Goal: Task Accomplishment & Management: Use online tool/utility

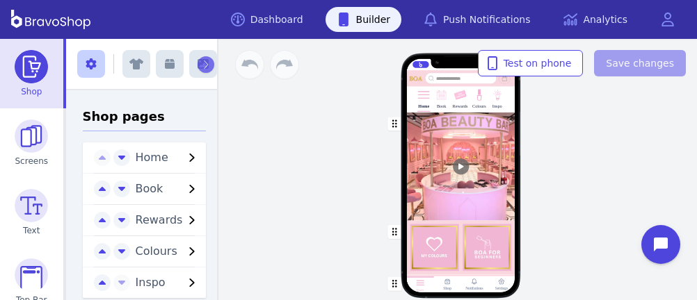
click at [453, 102] on div "Rewards" at bounding box center [460, 98] width 15 height 25
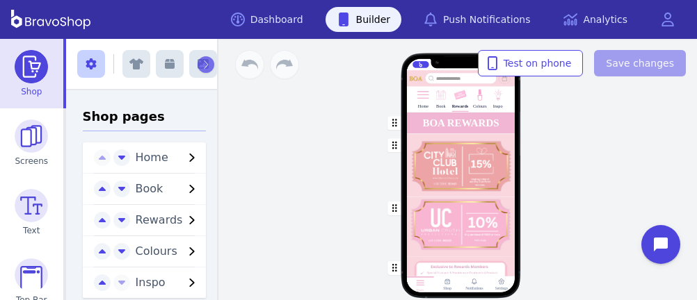
click at [469, 150] on div "button" at bounding box center [460, 165] width 108 height 63
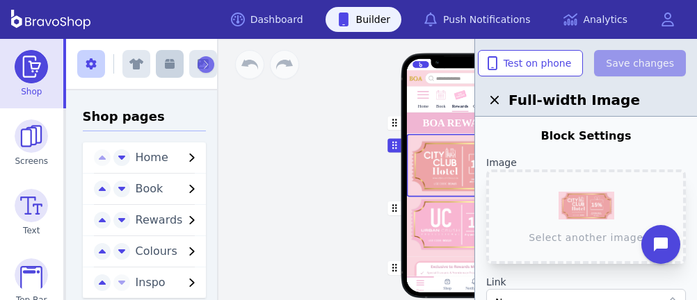
click at [166, 66] on icon "button" at bounding box center [170, 64] width 10 height 10
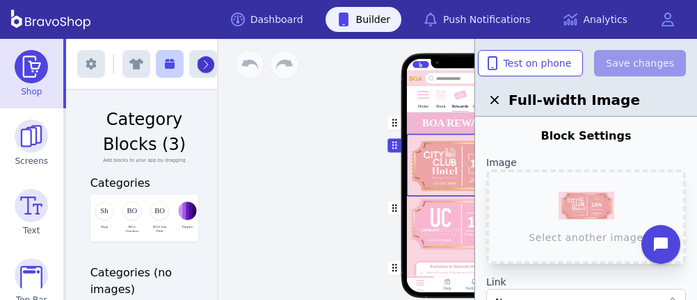
click at [202, 63] on icon "button" at bounding box center [205, 65] width 6 height 10
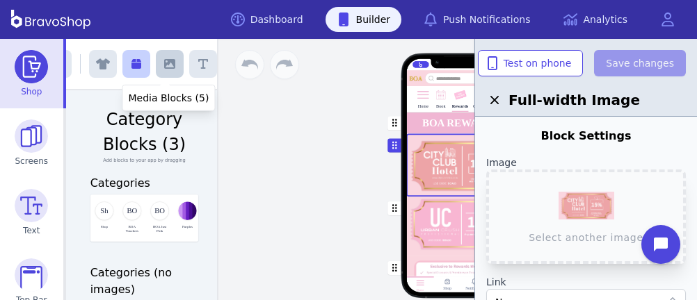
click at [164, 62] on icon "button" at bounding box center [169, 64] width 11 height 10
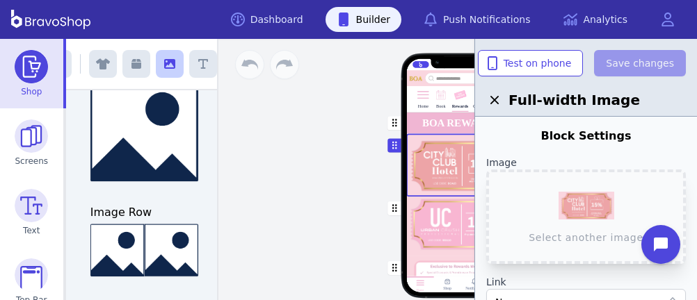
scroll to position [196, 0]
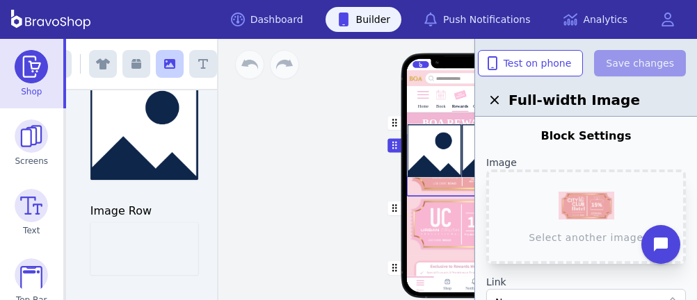
drag, startPoint x: 164, startPoint y: 252, endPoint x: 488, endPoint y: 154, distance: 338.4
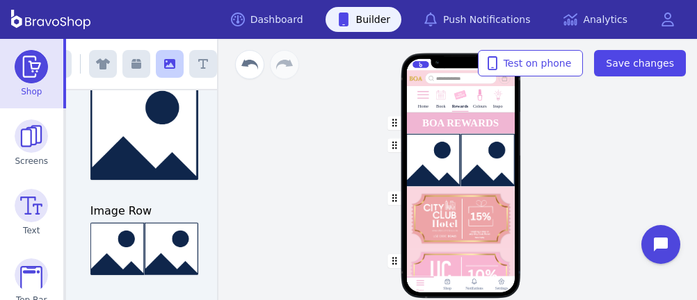
click at [443, 219] on div "button" at bounding box center [460, 218] width 108 height 63
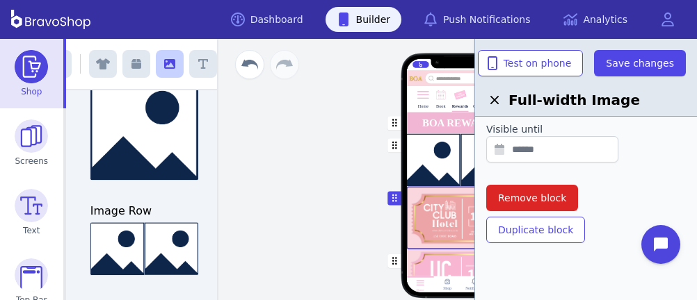
scroll to position [538, 0]
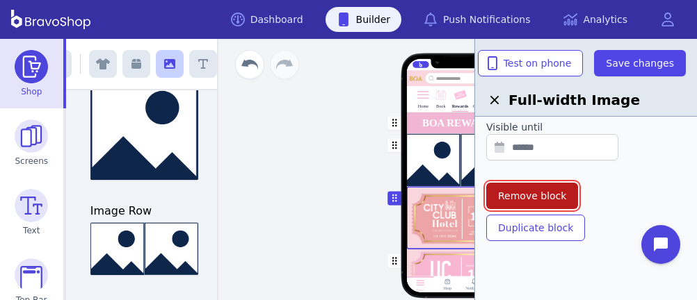
click at [547, 198] on span "Remove block" at bounding box center [532, 196] width 68 height 14
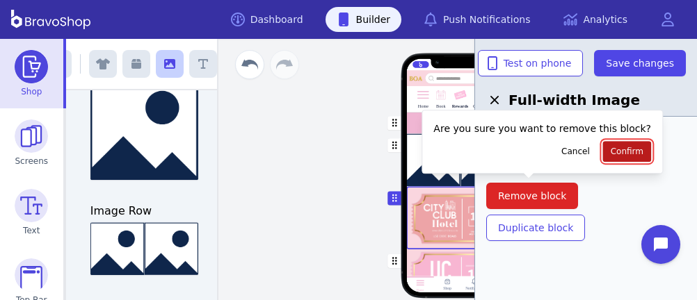
click at [603, 157] on button "Confirm" at bounding box center [627, 151] width 48 height 21
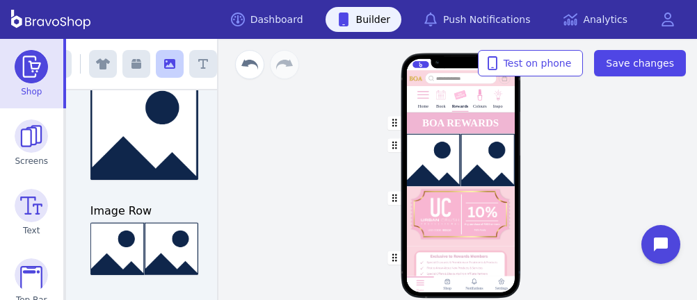
click at [476, 218] on div "button" at bounding box center [460, 217] width 108 height 60
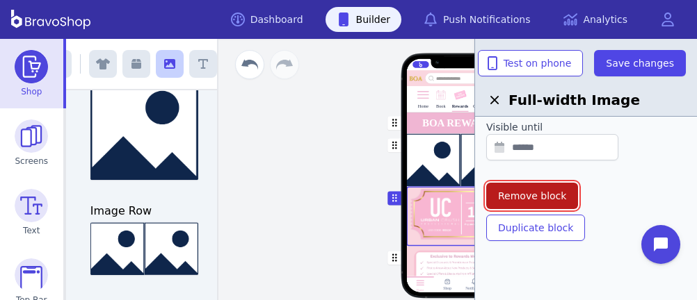
click at [542, 195] on span "Remove block" at bounding box center [532, 196] width 68 height 14
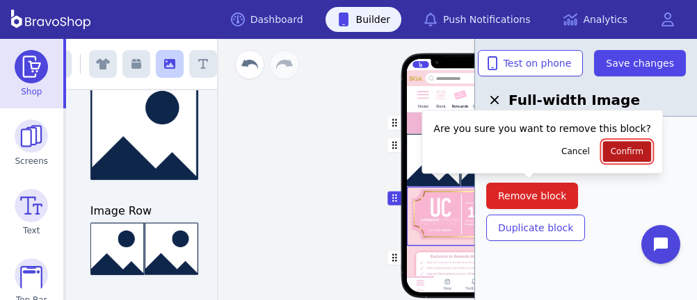
click at [611, 148] on span "Confirm" at bounding box center [627, 151] width 33 height 11
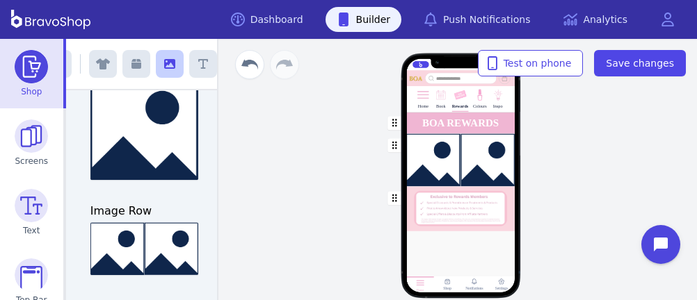
click at [462, 165] on div "button" at bounding box center [460, 160] width 108 height 53
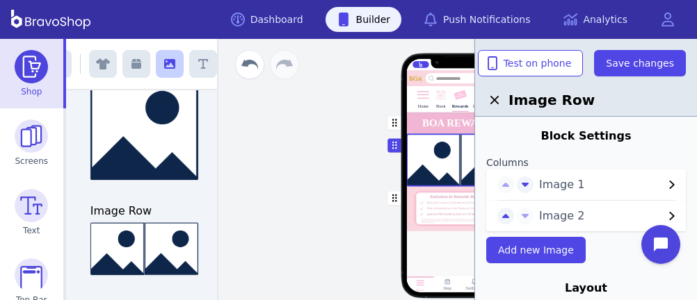
click at [538, 186] on button "Image 1" at bounding box center [609, 185] width 152 height 17
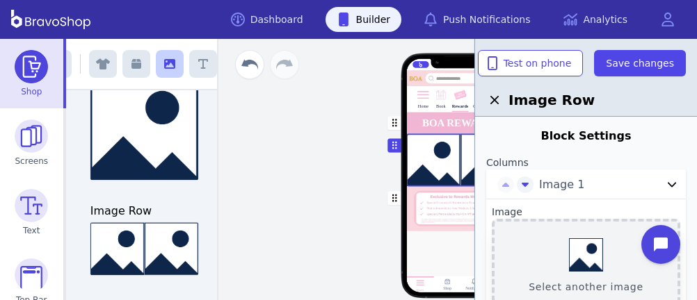
click at [570, 251] on button "Select another image" at bounding box center [586, 266] width 188 height 95
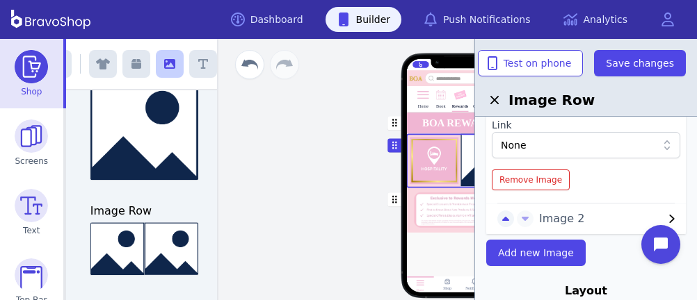
scroll to position [257, 0]
click at [547, 220] on span "Image 2" at bounding box center [601, 219] width 124 height 17
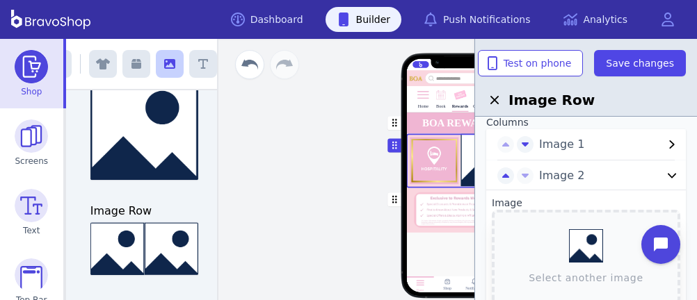
scroll to position [43, 0]
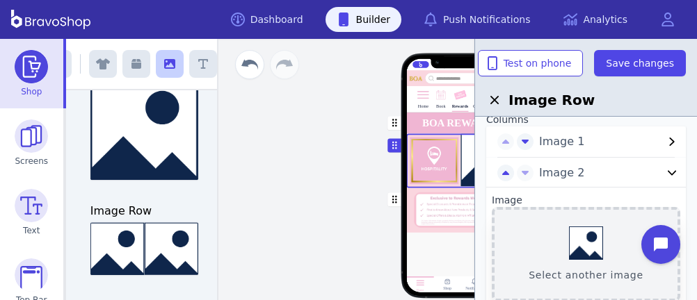
click at [578, 240] on button "Select another image" at bounding box center [586, 254] width 188 height 95
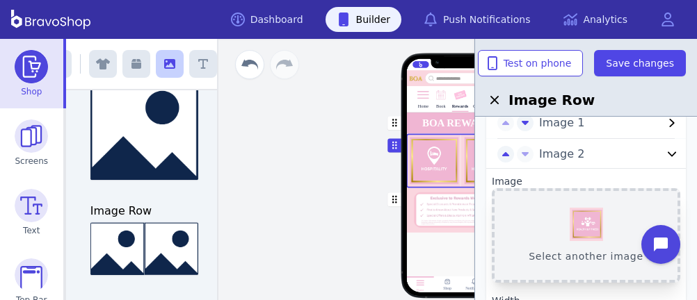
scroll to position [0, 0]
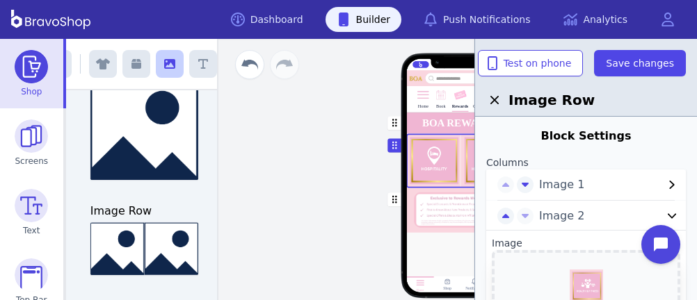
click at [558, 182] on span "Image 1" at bounding box center [601, 185] width 124 height 17
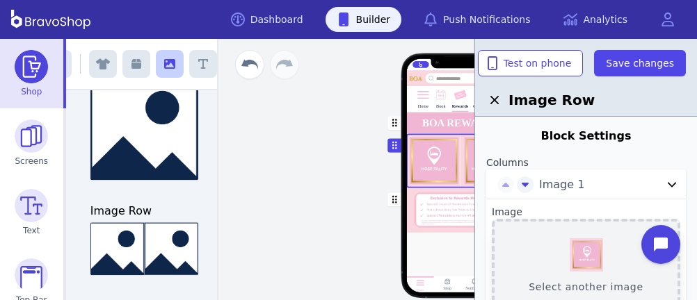
click at [575, 249] on button "Select another image" at bounding box center [586, 266] width 188 height 95
click at [440, 166] on div "button" at bounding box center [460, 161] width 108 height 54
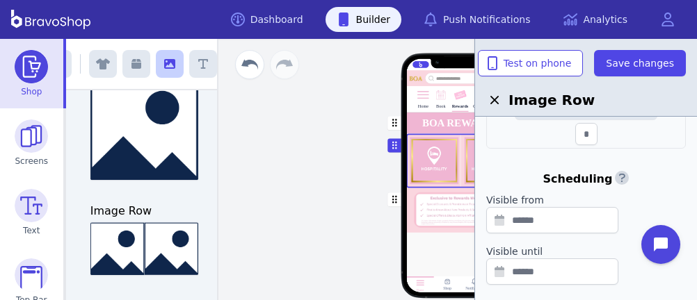
scroll to position [740, 0]
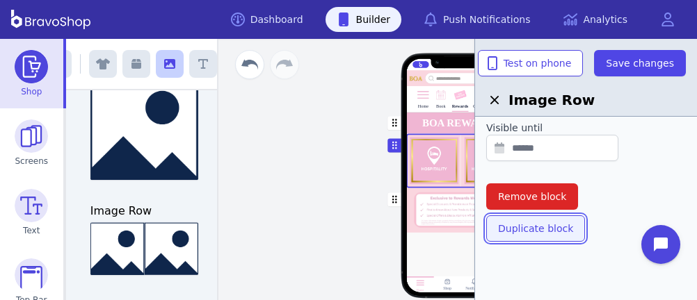
click at [537, 229] on span "Duplicate block" at bounding box center [535, 229] width 75 height 14
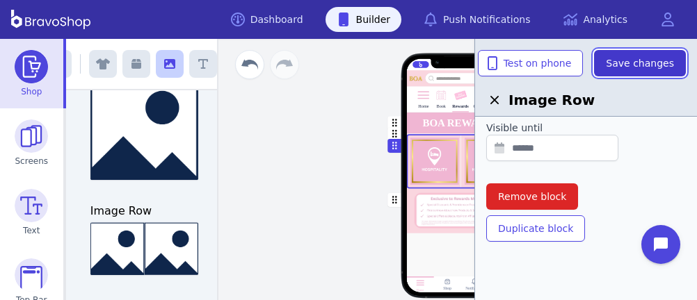
click at [617, 62] on span "Save changes" at bounding box center [640, 63] width 68 height 14
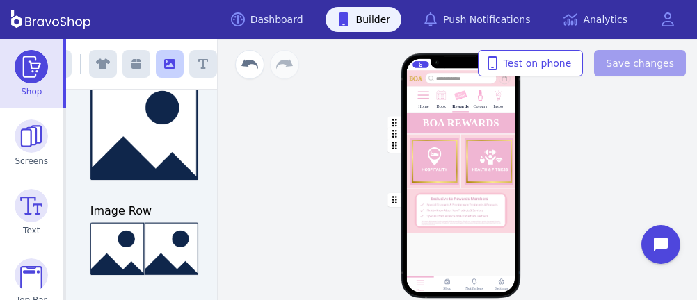
click at [444, 131] on div "button" at bounding box center [460, 124] width 108 height 22
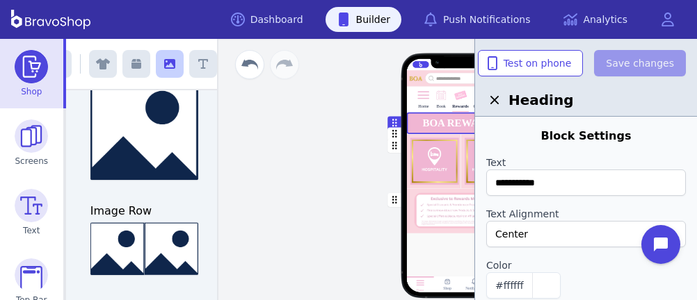
click at [443, 136] on div "button" at bounding box center [460, 161] width 108 height 54
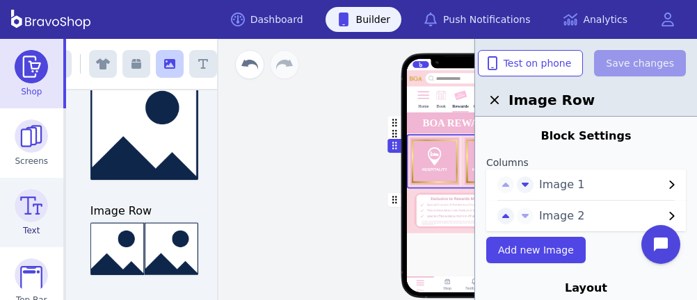
click at [26, 191] on img at bounding box center [31, 205] width 33 height 33
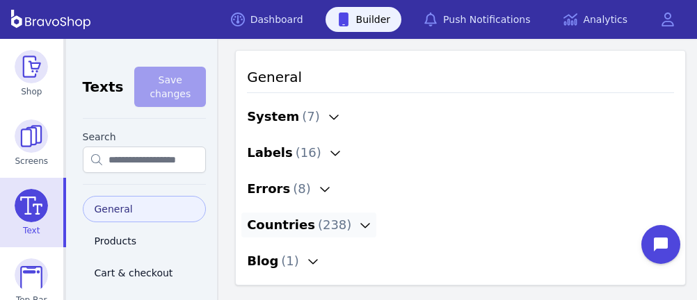
click at [360, 223] on icon "button" at bounding box center [365, 225] width 11 height 11
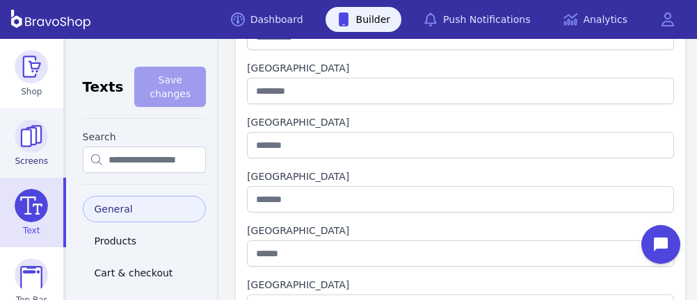
click at [35, 121] on img at bounding box center [31, 136] width 33 height 33
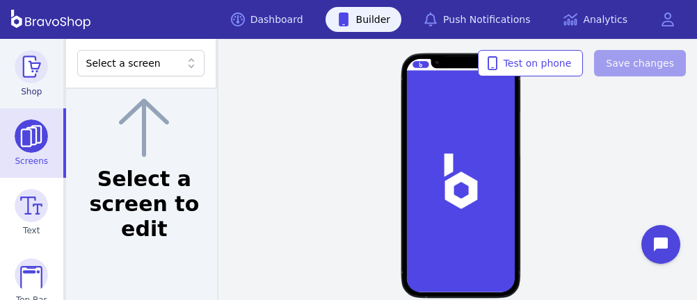
click at [33, 76] on img at bounding box center [31, 66] width 33 height 33
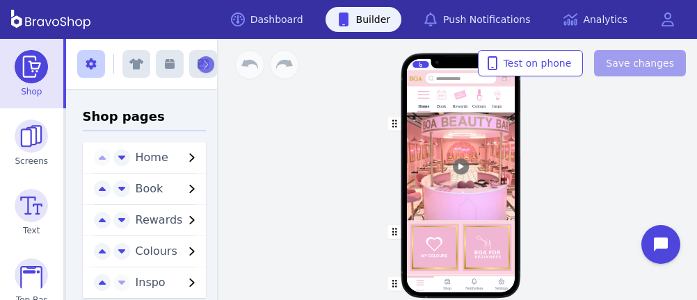
click at [456, 100] on img at bounding box center [459, 95] width 13 height 13
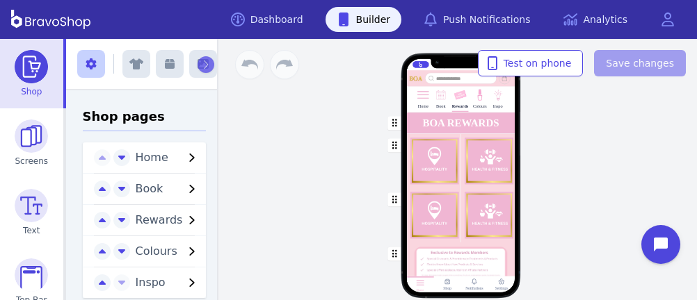
click at [442, 164] on div "button" at bounding box center [460, 161] width 108 height 54
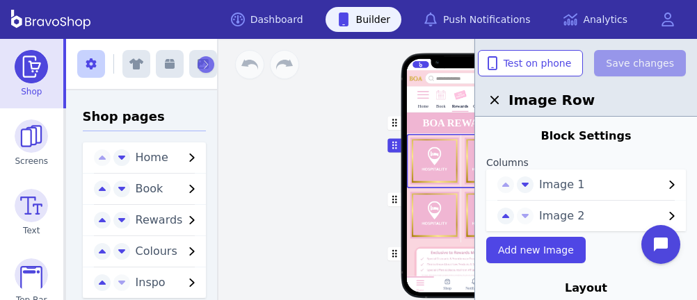
click at [540, 178] on span "Image 1" at bounding box center [601, 185] width 124 height 17
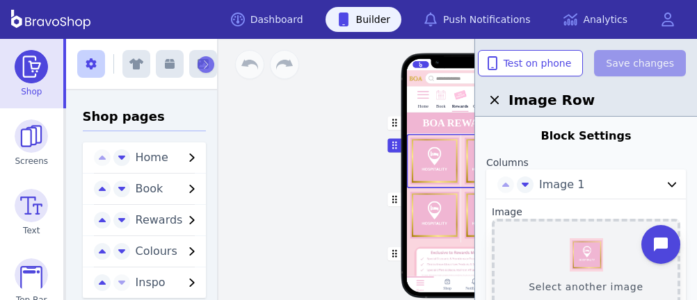
click at [578, 250] on button "Select another image" at bounding box center [586, 266] width 188 height 95
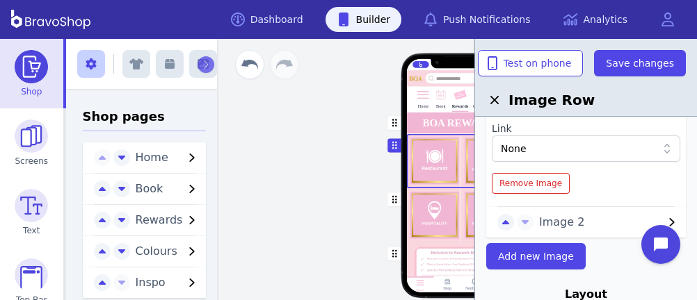
scroll to position [257, 0]
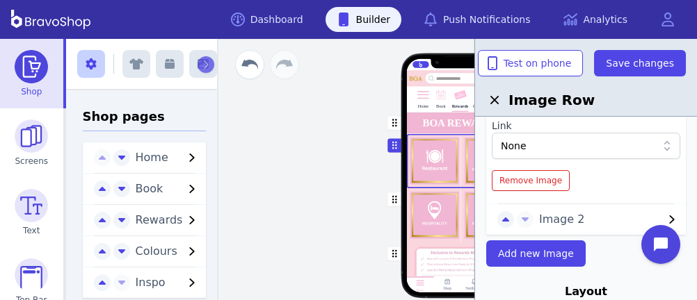
click at [549, 209] on div "Image 2" at bounding box center [586, 219] width 200 height 31
click at [548, 211] on span "Image 2" at bounding box center [601, 219] width 124 height 17
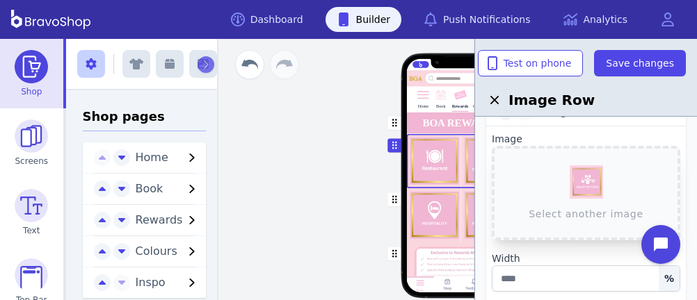
scroll to position [104, 0]
click at [593, 178] on button "Select another image" at bounding box center [586, 193] width 188 height 95
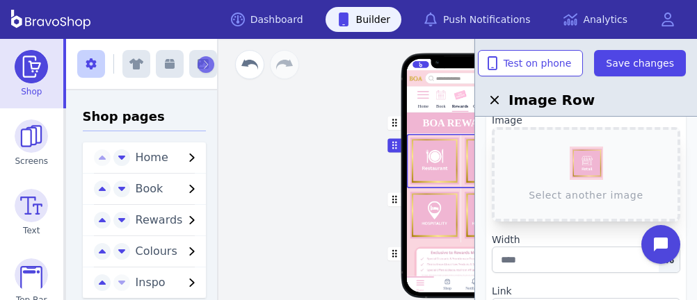
scroll to position [124, 0]
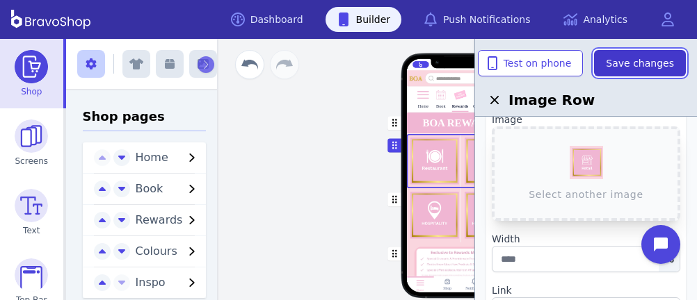
click at [645, 62] on span "Save changes" at bounding box center [640, 63] width 68 height 14
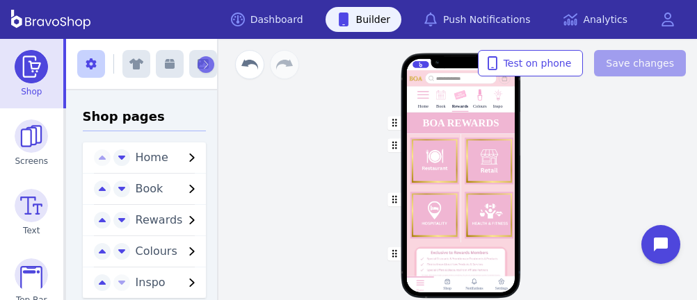
click at [424, 119] on div "button" at bounding box center [460, 124] width 108 height 22
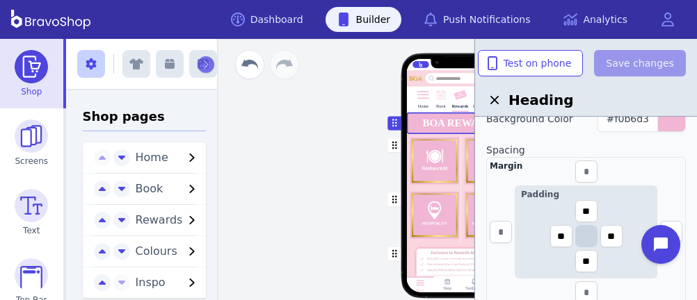
scroll to position [344, 0]
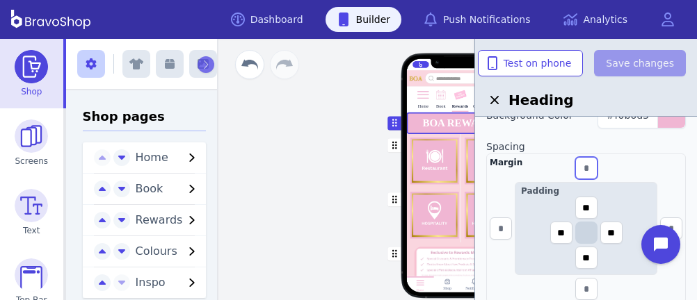
click at [593, 168] on input "text" at bounding box center [586, 168] width 22 height 22
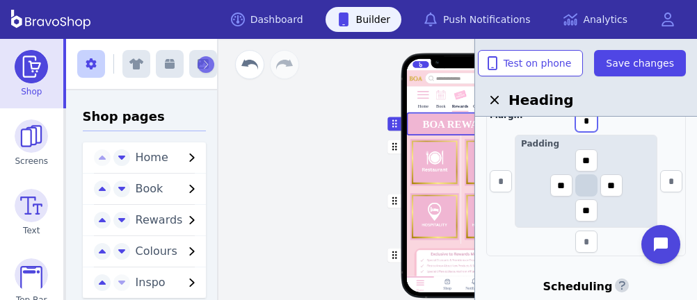
scroll to position [394, 0]
type input "*"
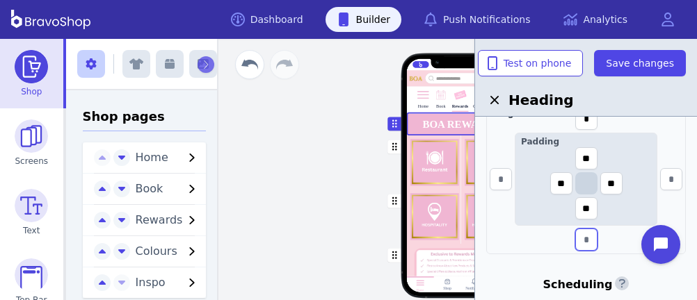
click at [588, 234] on input "text" at bounding box center [586, 240] width 22 height 22
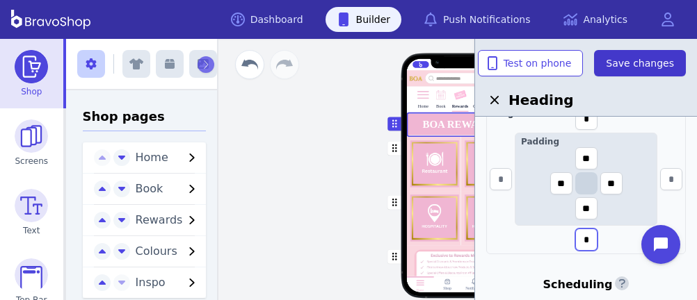
type input "*"
click at [642, 60] on span "Save changes" at bounding box center [640, 63] width 68 height 14
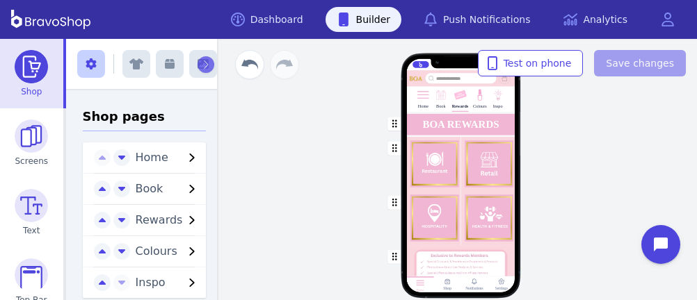
click at [469, 121] on div "button" at bounding box center [460, 125] width 108 height 24
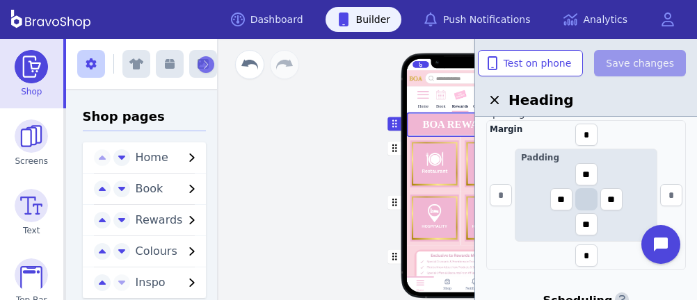
scroll to position [376, 0]
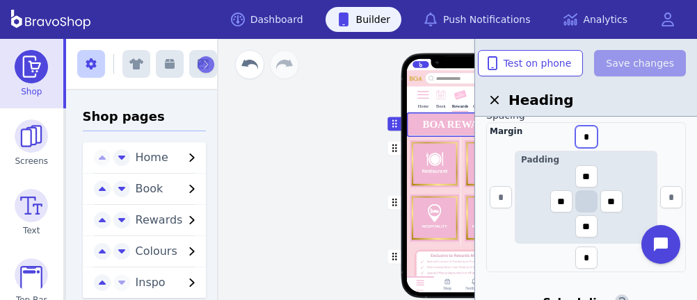
click at [582, 133] on input "*" at bounding box center [586, 137] width 22 height 22
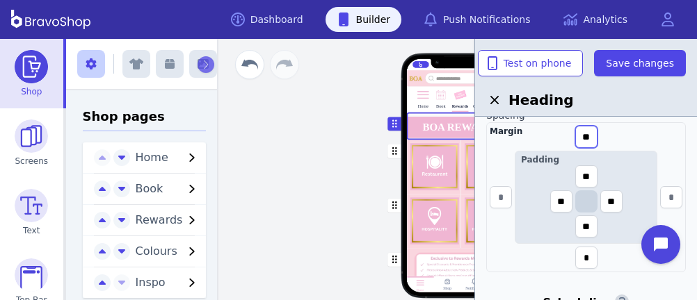
type input "**"
click at [585, 252] on input "*" at bounding box center [586, 258] width 22 height 22
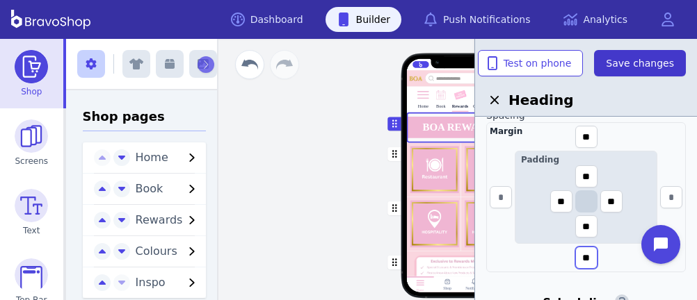
type input "**"
click at [637, 62] on span "Save changes" at bounding box center [640, 63] width 68 height 14
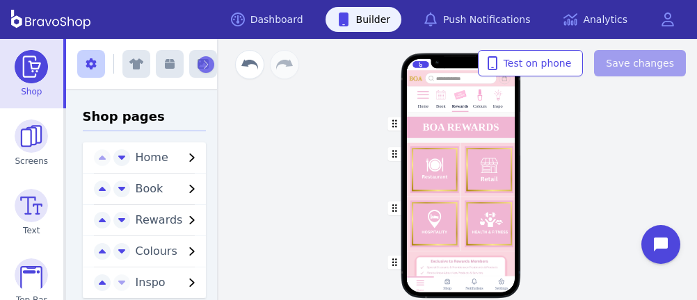
click at [441, 235] on div "button" at bounding box center [460, 224] width 108 height 54
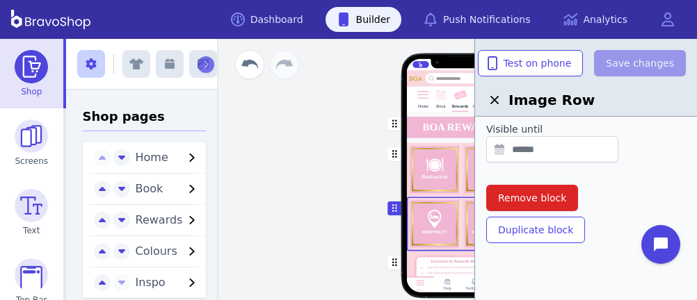
scroll to position [480, 0]
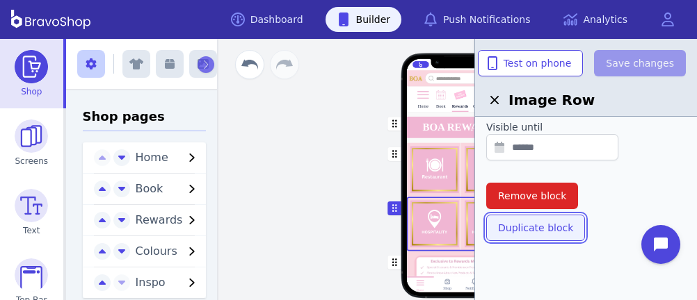
click at [533, 225] on span "Duplicate block" at bounding box center [535, 228] width 75 height 14
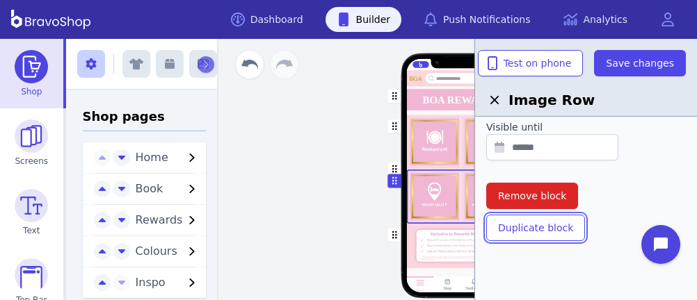
scroll to position [74, 0]
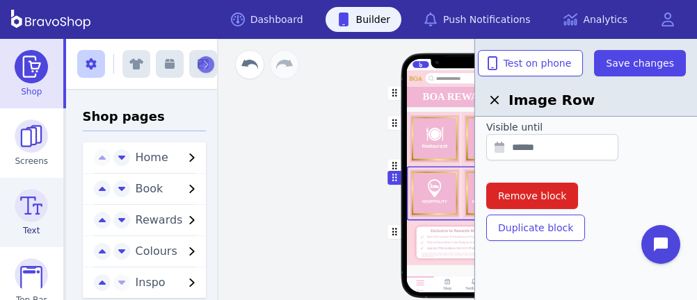
click at [33, 191] on img at bounding box center [31, 205] width 33 height 33
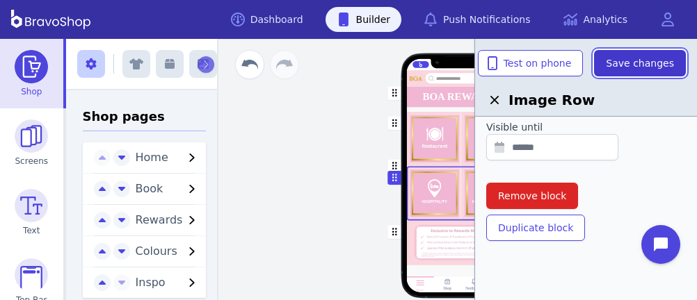
click at [616, 60] on span "Save changes" at bounding box center [640, 63] width 68 height 14
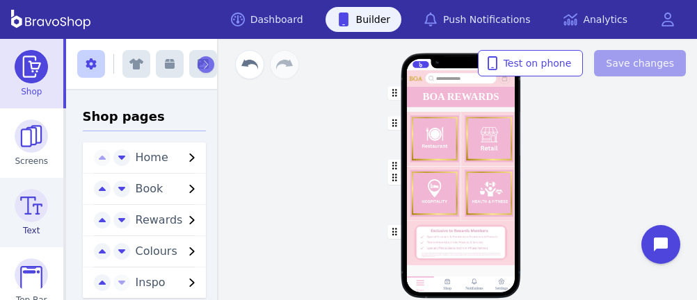
click at [22, 205] on img at bounding box center [31, 205] width 33 height 33
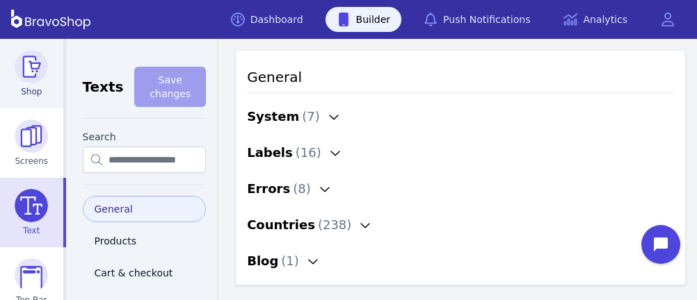
click at [26, 69] on img at bounding box center [31, 66] width 33 height 33
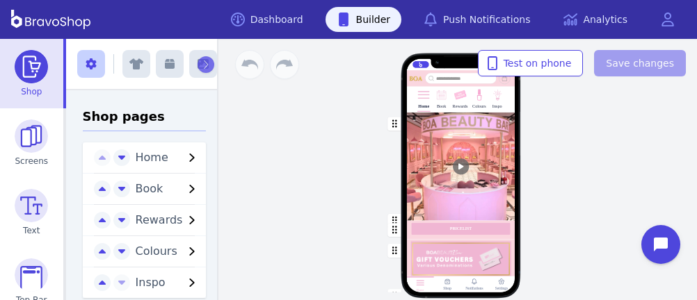
click at [453, 100] on img at bounding box center [459, 95] width 13 height 13
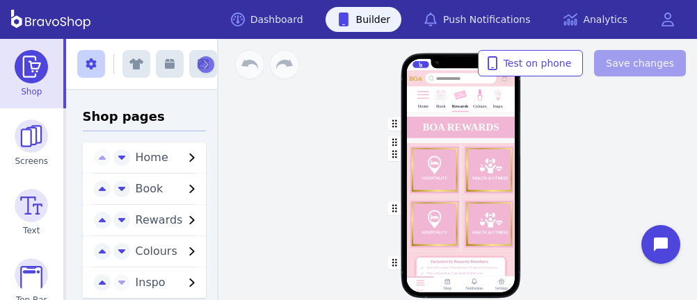
click at [418, 137] on div "button" at bounding box center [460, 128] width 108 height 30
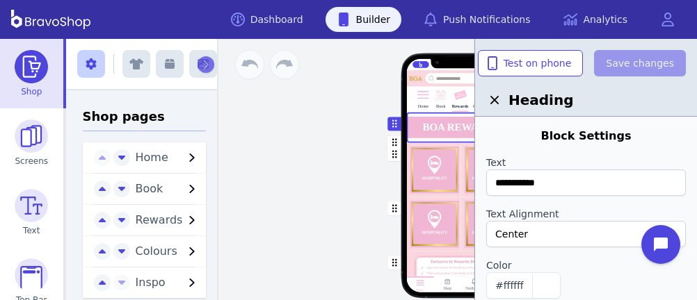
click at [419, 143] on div "button" at bounding box center [460, 170] width 108 height 54
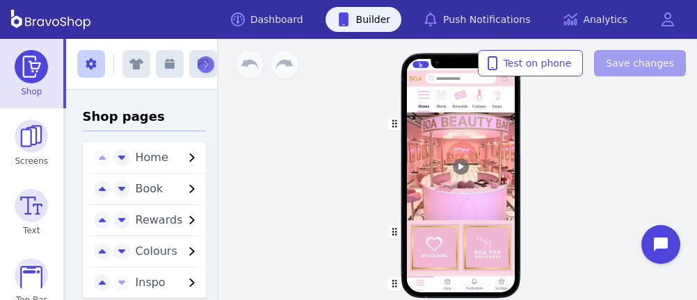
click at [453, 102] on div "Rewards" at bounding box center [460, 98] width 15 height 25
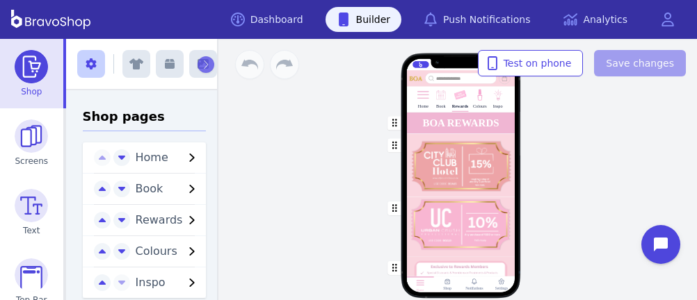
click at [469, 150] on div "button" at bounding box center [460, 165] width 108 height 63
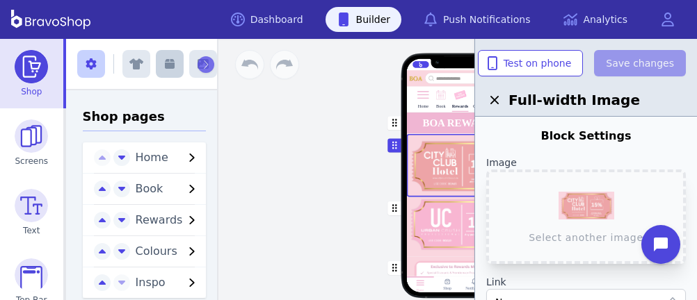
click at [166, 66] on icon "button" at bounding box center [170, 64] width 10 height 10
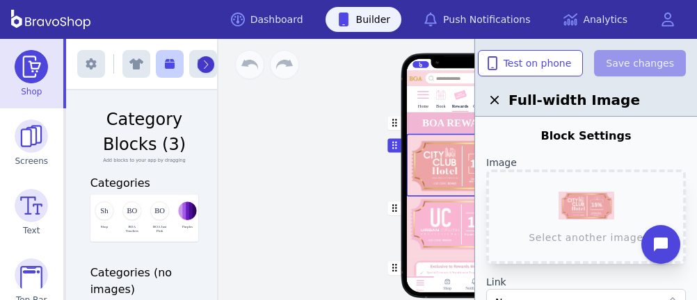
click at [202, 63] on icon "button" at bounding box center [205, 65] width 6 height 10
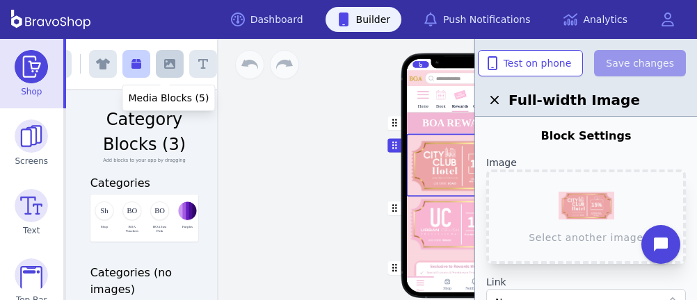
click at [164, 62] on icon "button" at bounding box center [169, 64] width 11 height 10
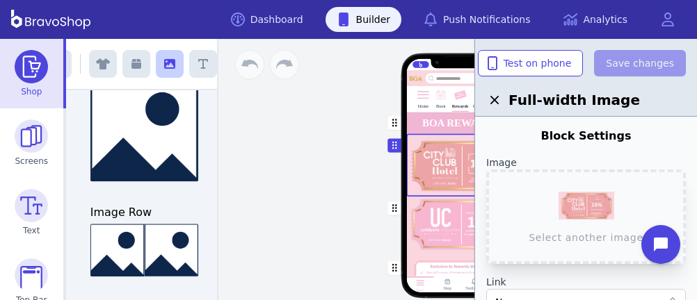
scroll to position [196, 0]
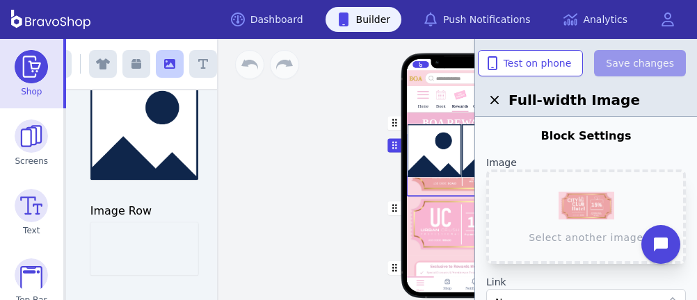
drag, startPoint x: 164, startPoint y: 252, endPoint x: 488, endPoint y: 154, distance: 338.4
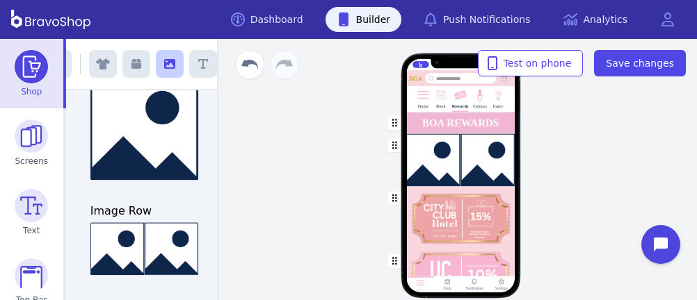
click at [443, 219] on div "button" at bounding box center [460, 218] width 108 height 63
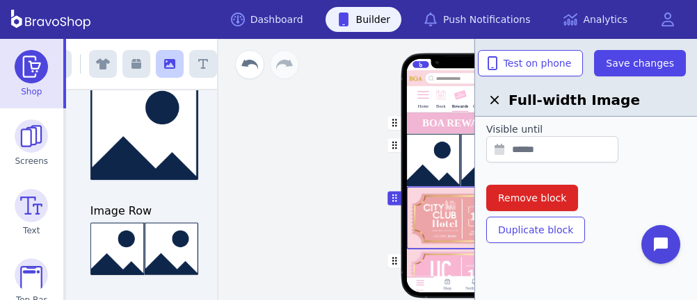
scroll to position [538, 0]
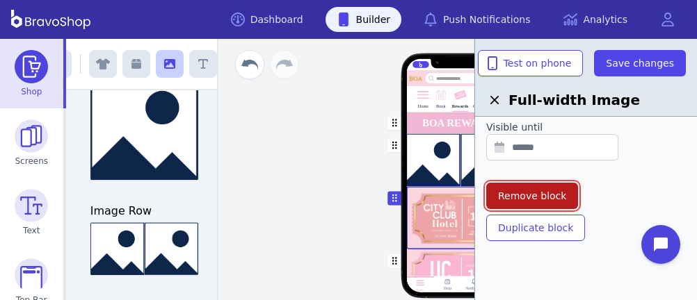
click at [547, 198] on span "Remove block" at bounding box center [532, 196] width 68 height 14
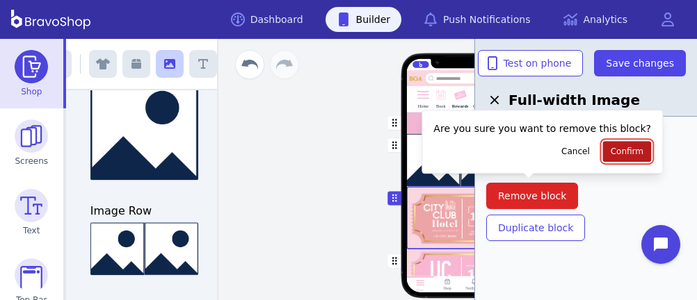
click at [603, 157] on button "Confirm" at bounding box center [627, 151] width 48 height 21
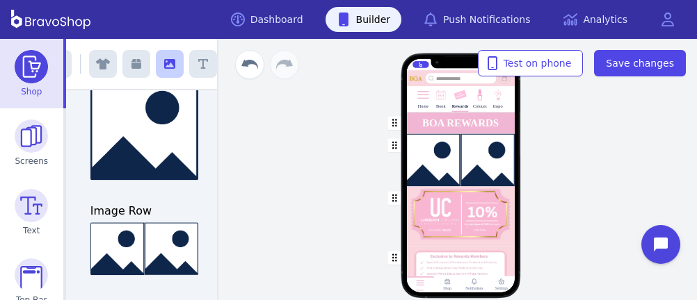
click at [476, 218] on div "button" at bounding box center [460, 217] width 108 height 60
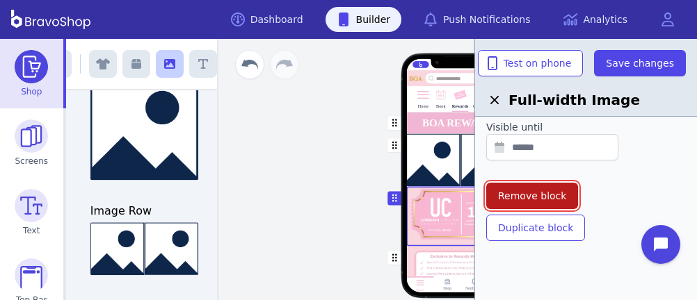
click at [542, 195] on span "Remove block" at bounding box center [532, 196] width 68 height 14
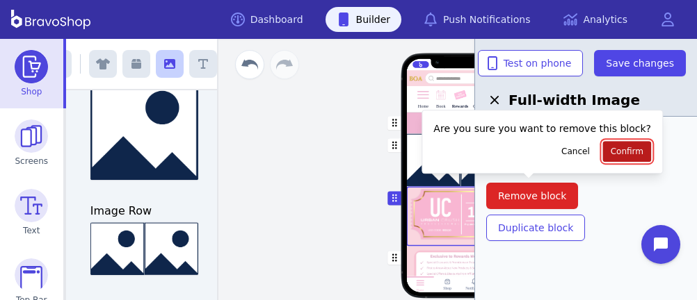
click at [611, 148] on span "Confirm" at bounding box center [627, 151] width 33 height 11
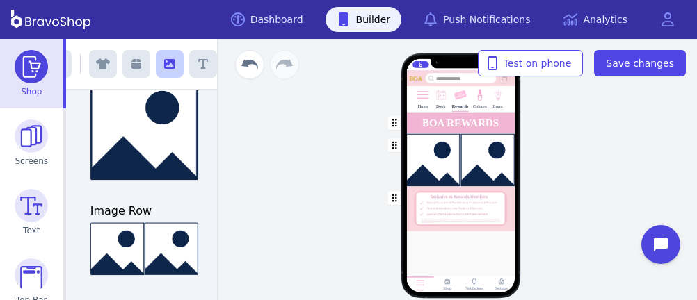
click at [462, 165] on div "button" at bounding box center [460, 160] width 108 height 53
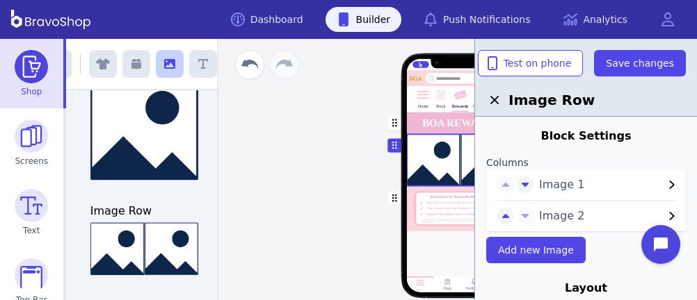
click at [538, 186] on button "Image 1" at bounding box center [609, 185] width 152 height 17
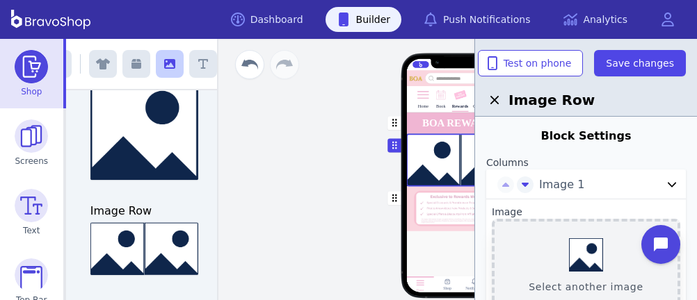
click at [570, 251] on button "Select another image" at bounding box center [586, 266] width 188 height 95
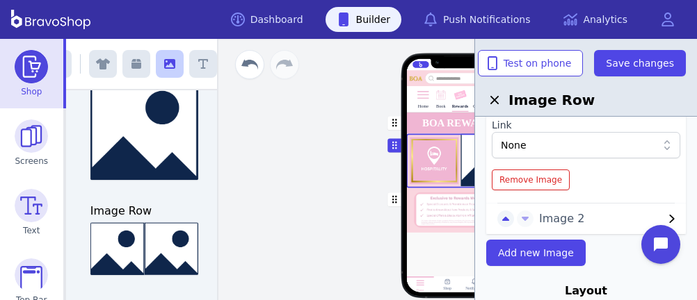
scroll to position [257, 0]
click at [547, 220] on span "Image 2" at bounding box center [601, 219] width 124 height 17
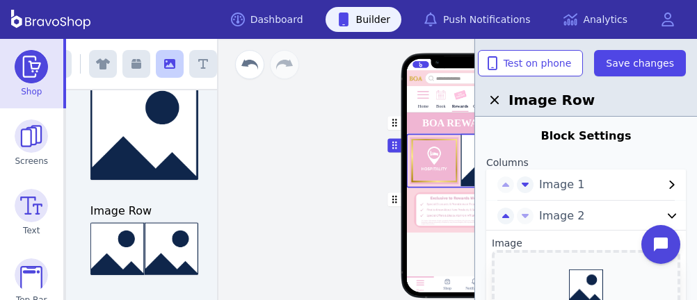
scroll to position [43, 0]
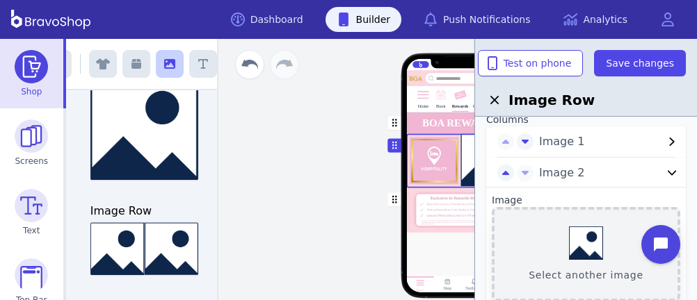
click at [578, 240] on button "Select another image" at bounding box center [586, 254] width 188 height 95
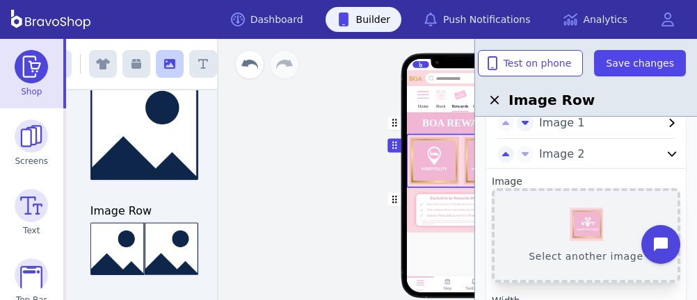
scroll to position [0, 0]
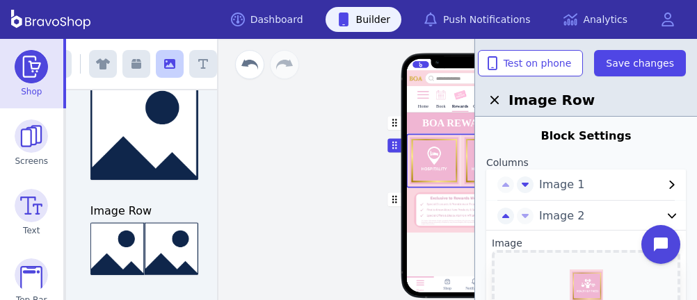
click at [558, 182] on span "Image 1" at bounding box center [601, 185] width 124 height 17
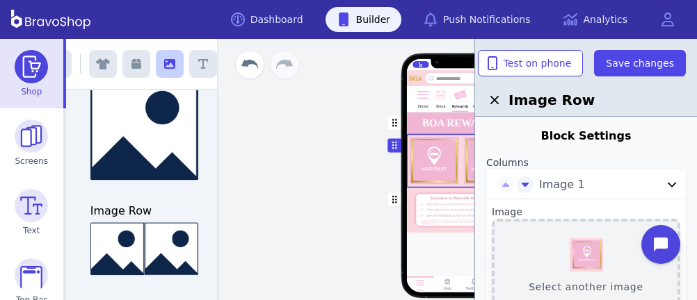
click at [575, 249] on button "Select another image" at bounding box center [586, 266] width 188 height 95
click at [440, 166] on div "button" at bounding box center [460, 161] width 108 height 54
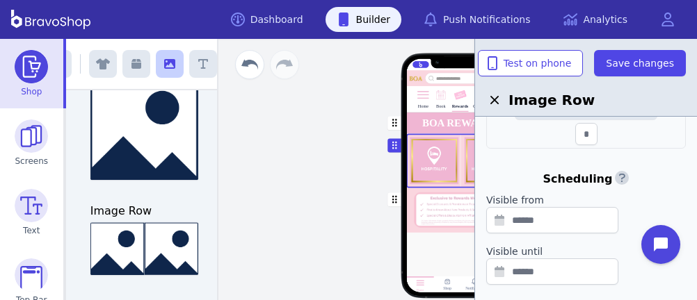
scroll to position [740, 0]
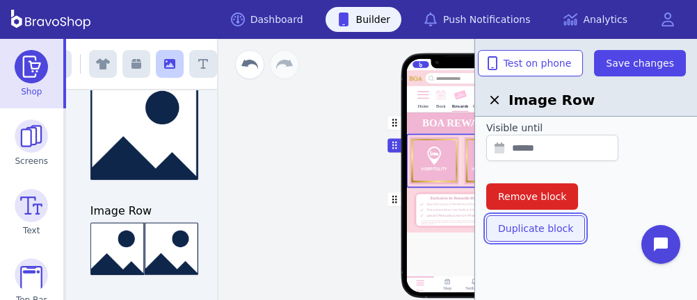
click at [537, 229] on span "Duplicate block" at bounding box center [535, 229] width 75 height 14
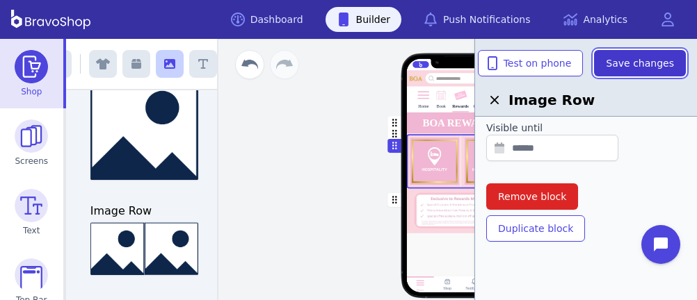
click at [617, 62] on span "Save changes" at bounding box center [640, 63] width 68 height 14
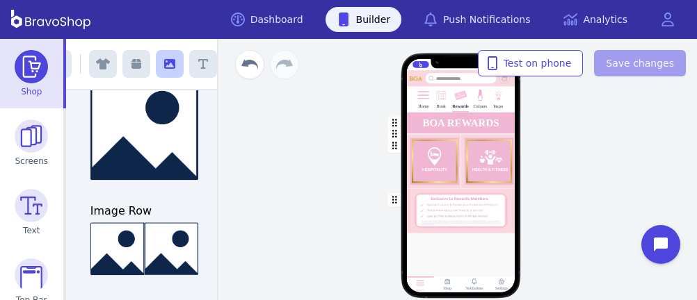
click at [444, 131] on div "button" at bounding box center [460, 124] width 108 height 22
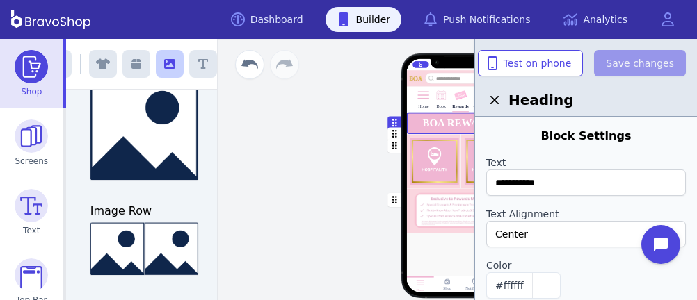
click at [443, 136] on div "button" at bounding box center [460, 161] width 108 height 54
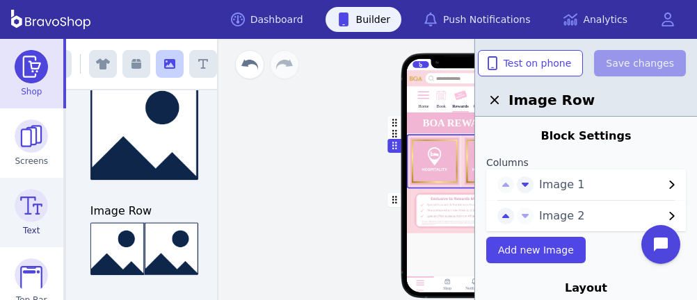
click at [26, 191] on img at bounding box center [31, 205] width 33 height 33
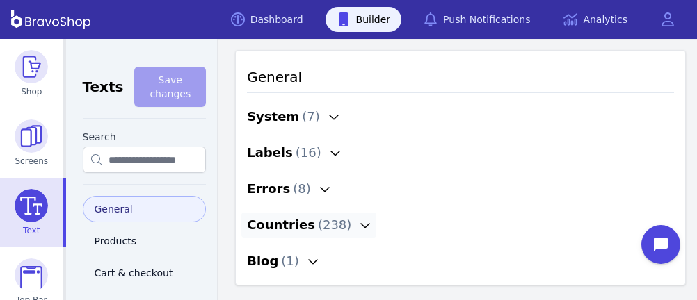
click at [360, 223] on icon "button" at bounding box center [365, 225] width 11 height 11
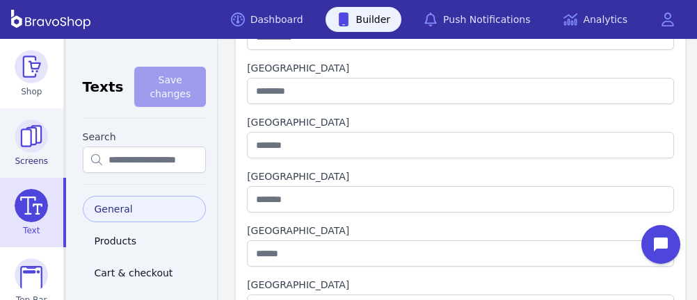
click at [35, 121] on img at bounding box center [31, 136] width 33 height 33
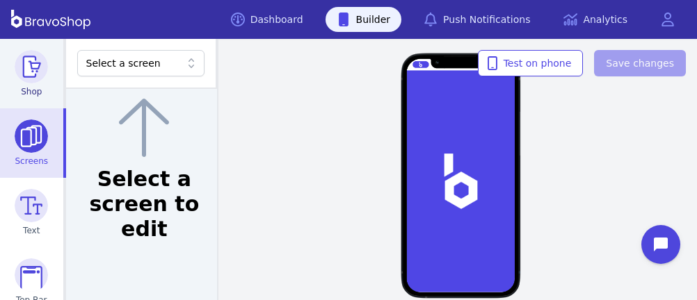
click at [33, 76] on img at bounding box center [31, 66] width 33 height 33
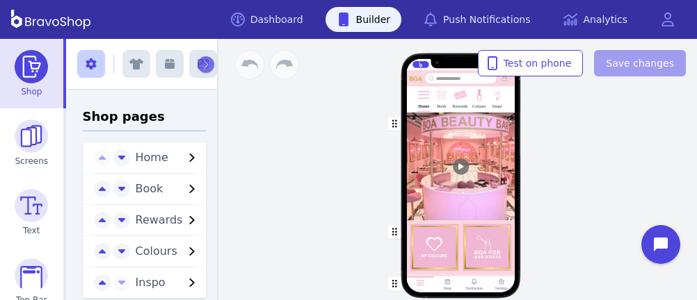
click at [456, 100] on img at bounding box center [459, 95] width 13 height 13
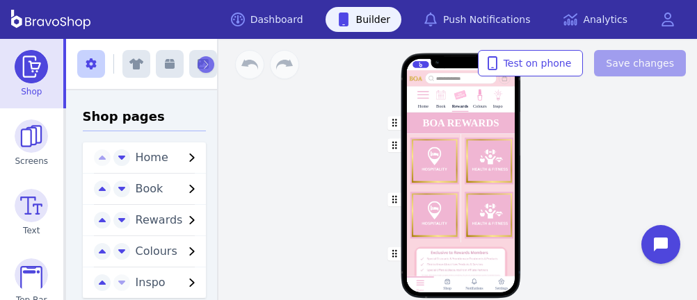
click at [442, 164] on div "button" at bounding box center [460, 161] width 108 height 54
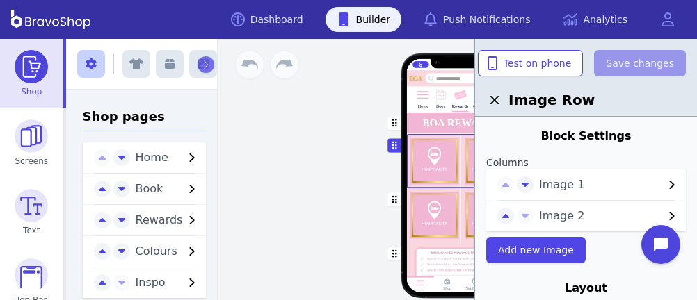
click at [540, 178] on span "Image 1" at bounding box center [601, 185] width 124 height 17
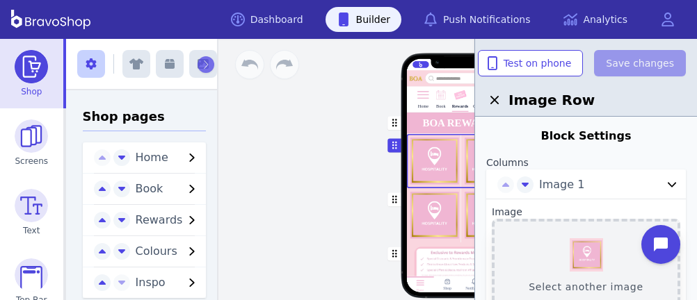
click at [578, 250] on button "Select another image" at bounding box center [586, 266] width 188 height 95
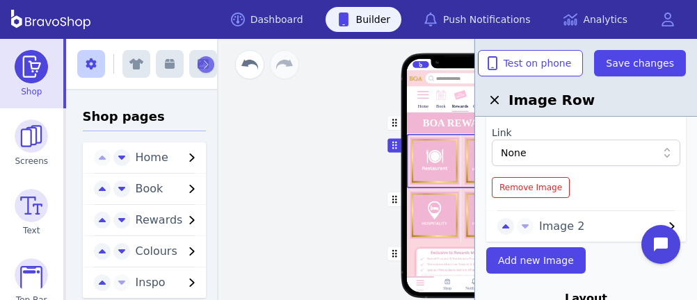
scroll to position [257, 0]
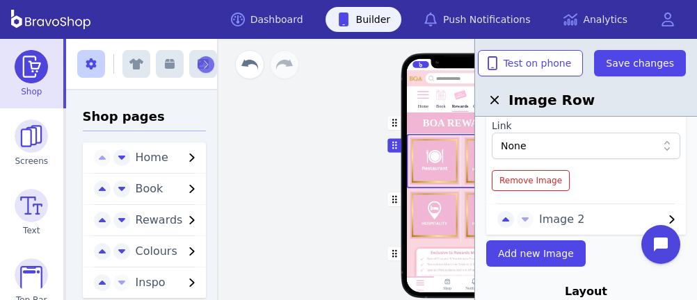
click at [549, 209] on div "Image 2" at bounding box center [586, 219] width 200 height 31
click at [548, 211] on span "Image 2" at bounding box center [601, 219] width 124 height 17
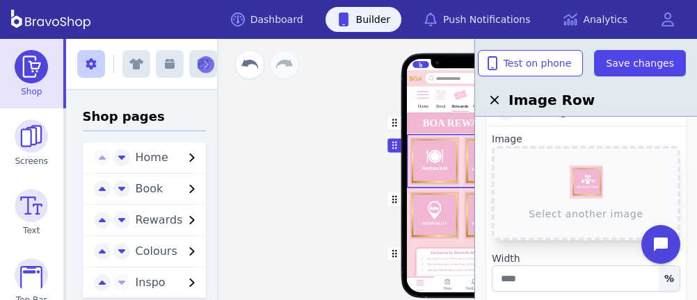
scroll to position [104, 0]
click at [593, 178] on button "Select another image" at bounding box center [586, 193] width 188 height 95
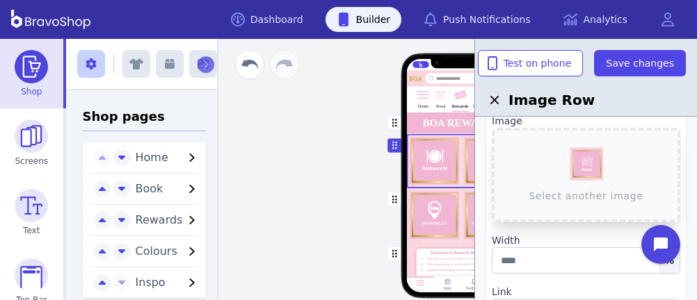
scroll to position [124, 0]
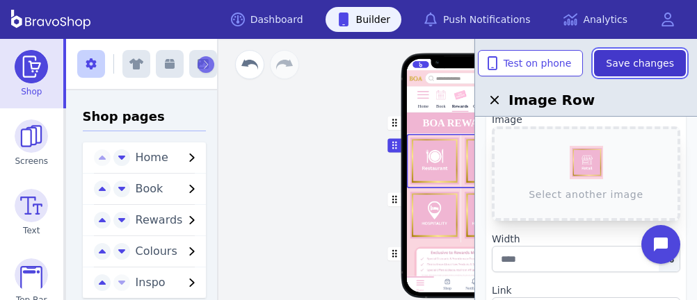
click at [645, 62] on span "Save changes" at bounding box center [640, 63] width 68 height 14
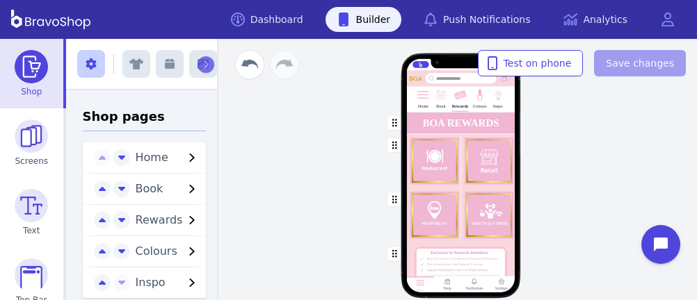
click at [424, 119] on div "button" at bounding box center [460, 124] width 108 height 22
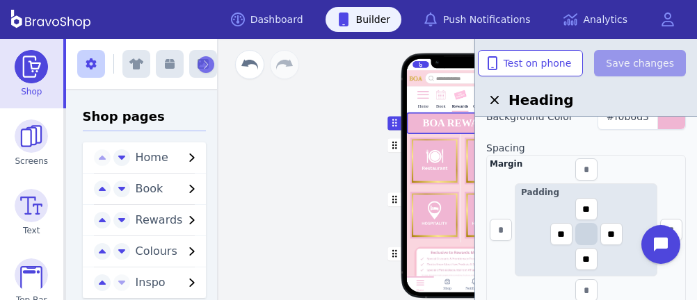
scroll to position [344, 0]
click at [593, 168] on input "text" at bounding box center [586, 168] width 22 height 22
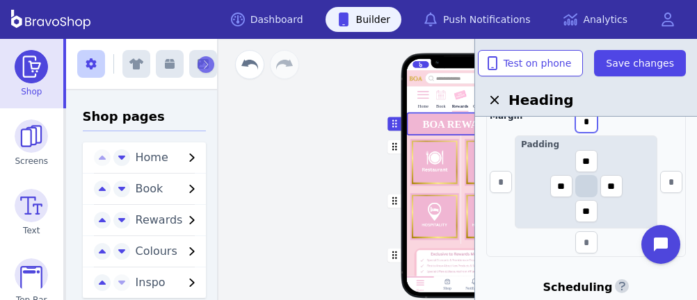
scroll to position [394, 0]
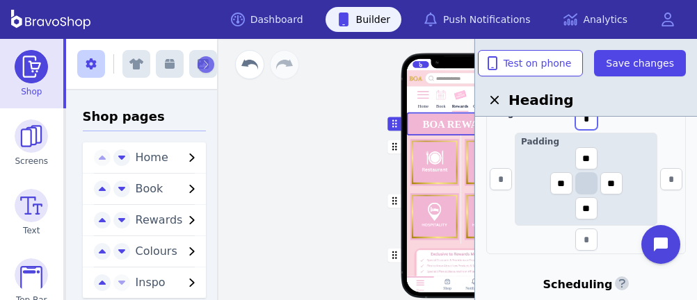
type input "*"
click at [588, 234] on input "text" at bounding box center [586, 240] width 22 height 22
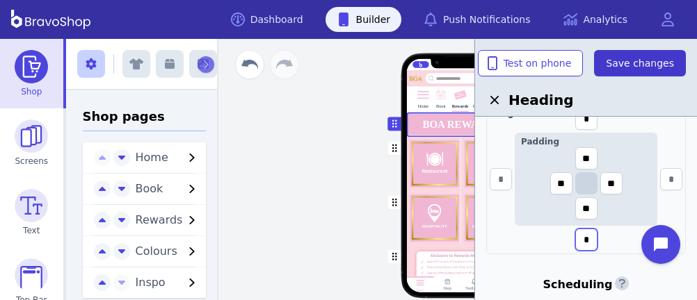
type input "*"
click at [642, 60] on span "Save changes" at bounding box center [640, 63] width 68 height 14
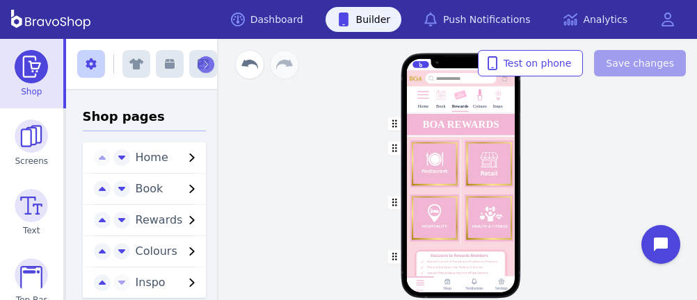
click at [469, 121] on div "button" at bounding box center [460, 125] width 108 height 24
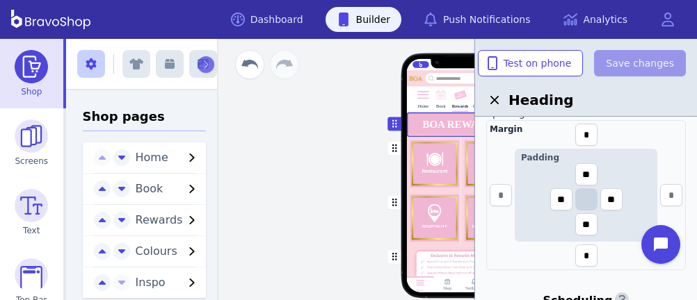
scroll to position [376, 0]
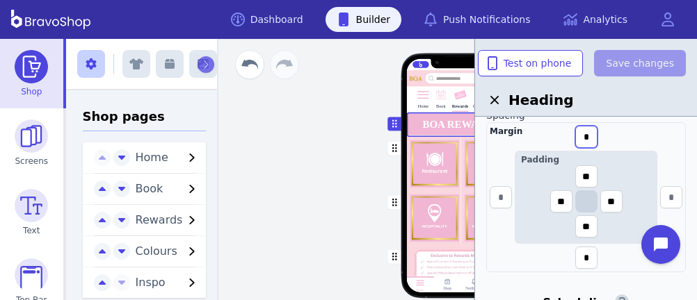
click at [582, 133] on input "*" at bounding box center [586, 137] width 22 height 22
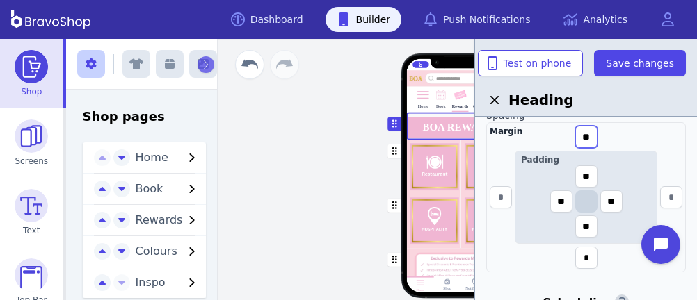
type input "**"
click at [585, 252] on input "*" at bounding box center [586, 258] width 22 height 22
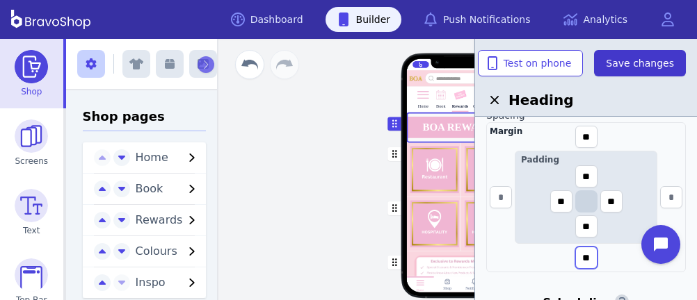
type input "**"
click at [637, 62] on span "Save changes" at bounding box center [640, 63] width 68 height 14
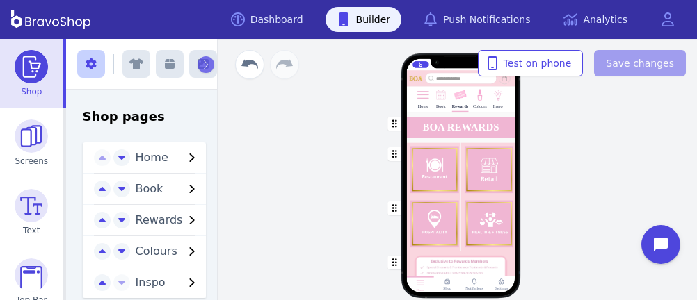
click at [441, 235] on div "button" at bounding box center [460, 224] width 108 height 54
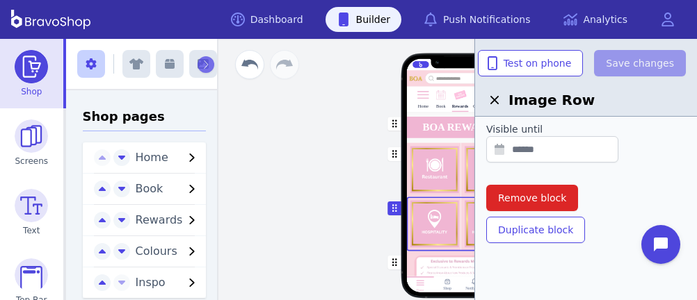
scroll to position [480, 0]
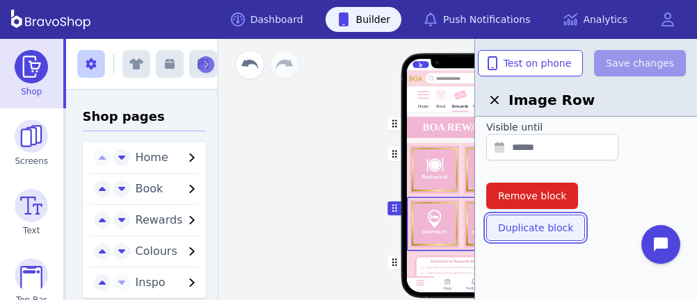
click at [533, 225] on span "Duplicate block" at bounding box center [535, 228] width 75 height 14
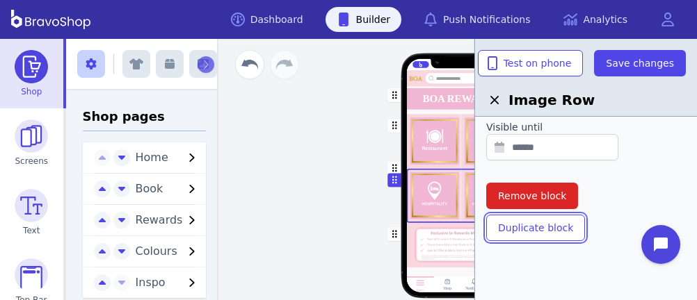
scroll to position [74, 0]
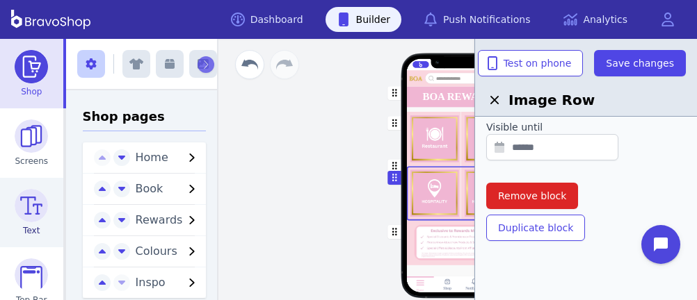
click at [33, 191] on img at bounding box center [31, 205] width 33 height 33
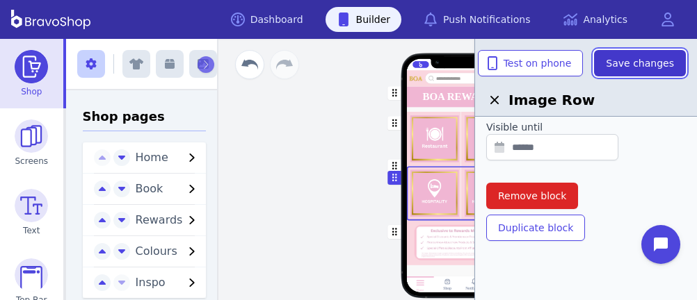
click at [616, 60] on span "Save changes" at bounding box center [640, 63] width 68 height 14
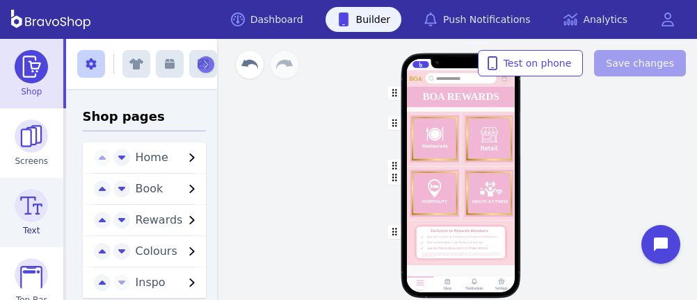
click at [22, 205] on img at bounding box center [31, 205] width 33 height 33
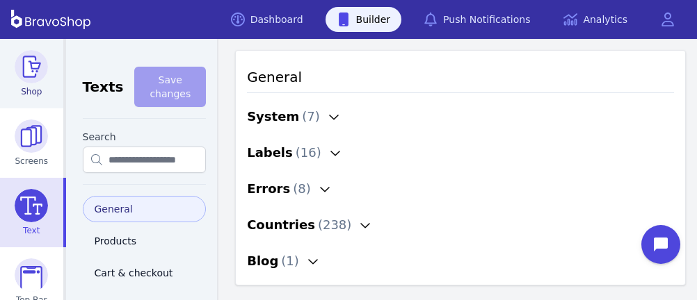
click at [26, 69] on img at bounding box center [31, 66] width 33 height 33
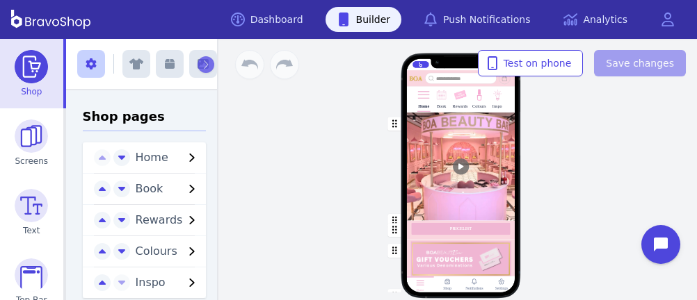
click at [453, 100] on img at bounding box center [459, 95] width 13 height 13
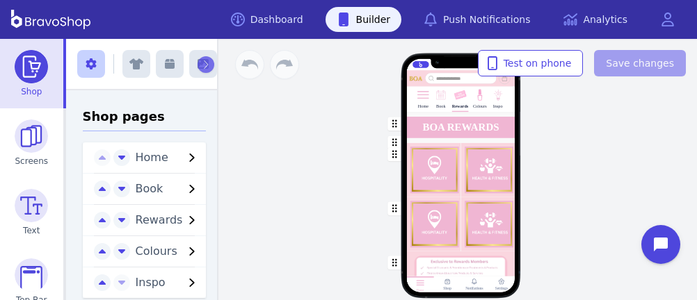
click at [418, 137] on div "button" at bounding box center [460, 128] width 108 height 30
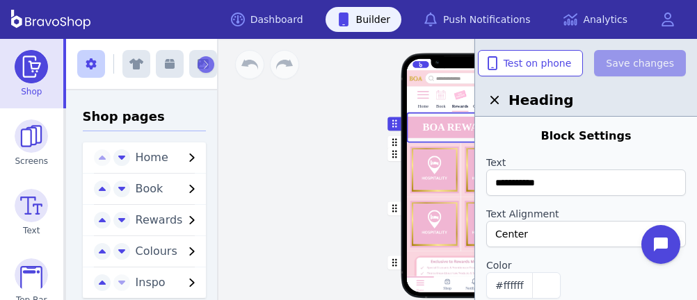
click at [419, 143] on div "button" at bounding box center [460, 170] width 108 height 54
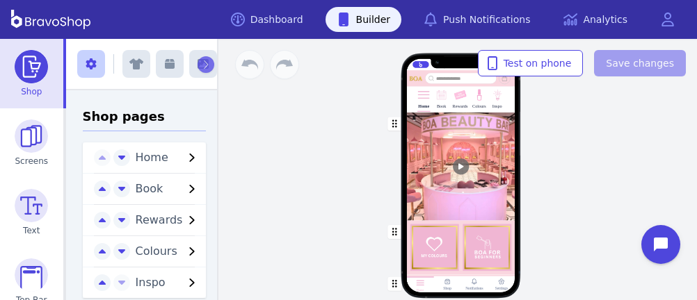
click at [454, 101] on img at bounding box center [459, 95] width 13 height 13
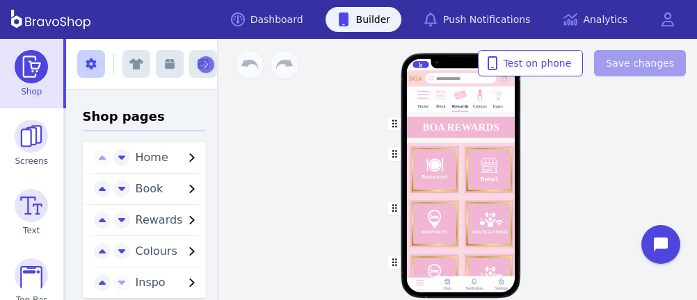
click at [428, 216] on div "button" at bounding box center [460, 224] width 108 height 54
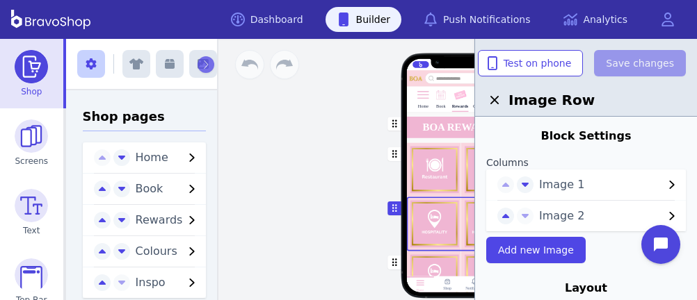
click at [588, 185] on span "Image 1" at bounding box center [601, 185] width 124 height 17
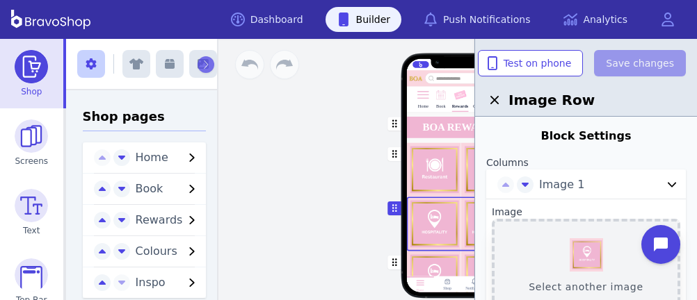
click at [592, 245] on button "Select another image" at bounding box center [586, 266] width 188 height 95
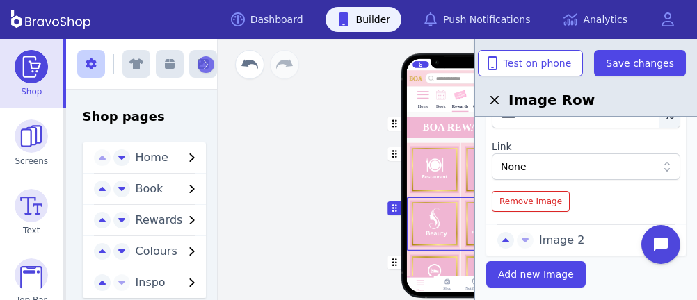
scroll to position [241, 0]
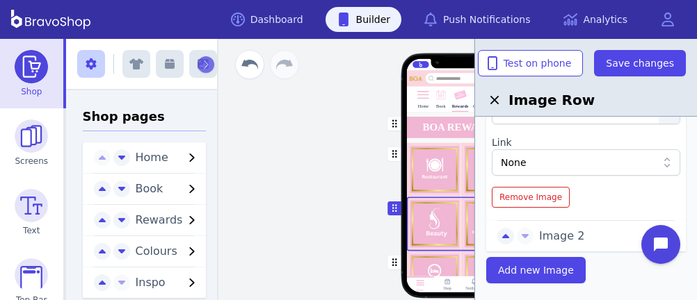
click at [547, 239] on span "Image 2" at bounding box center [601, 236] width 124 height 17
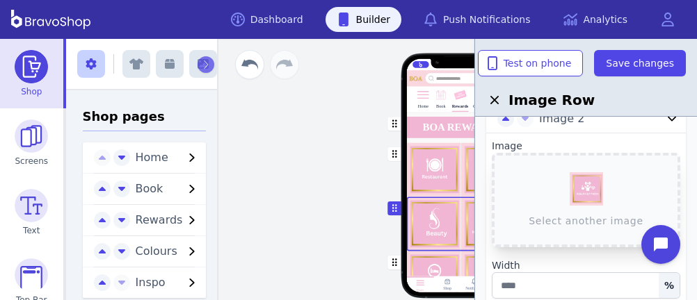
scroll to position [98, 0]
click at [595, 189] on button "Select another image" at bounding box center [586, 199] width 188 height 95
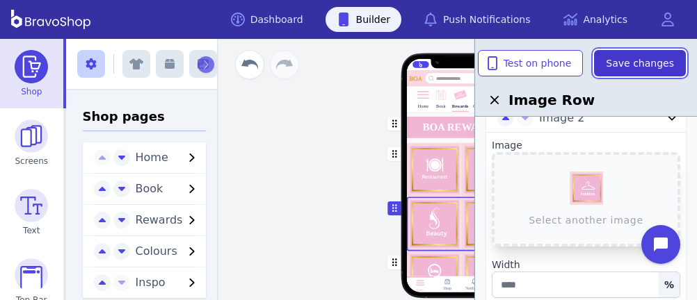
click at [635, 63] on span "Save changes" at bounding box center [640, 63] width 68 height 14
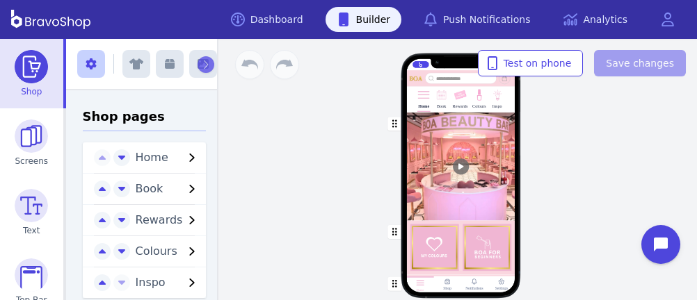
click at [454, 101] on img at bounding box center [459, 95] width 13 height 13
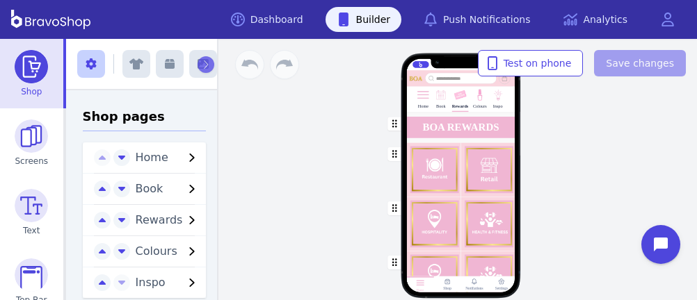
click at [428, 216] on div "button" at bounding box center [460, 224] width 108 height 54
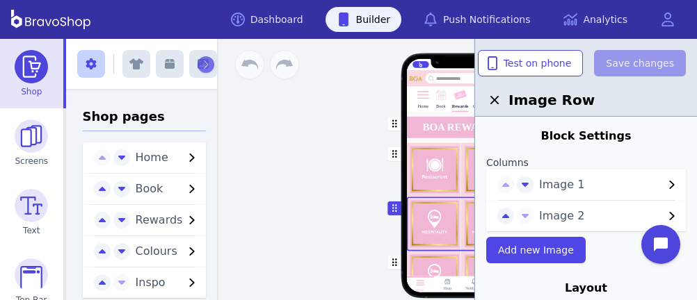
click at [588, 185] on span "Image 1" at bounding box center [601, 185] width 124 height 17
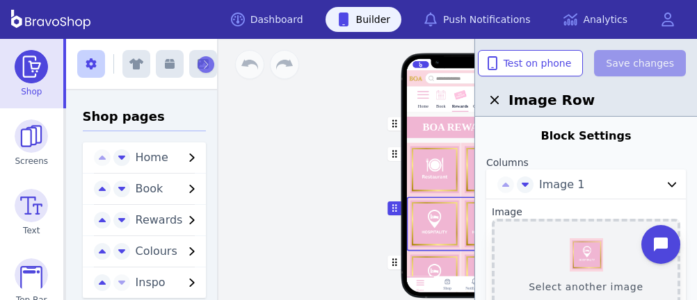
click at [592, 245] on button "Select another image" at bounding box center [586, 266] width 188 height 95
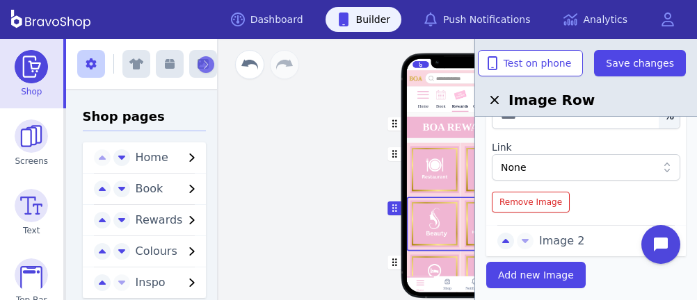
scroll to position [241, 0]
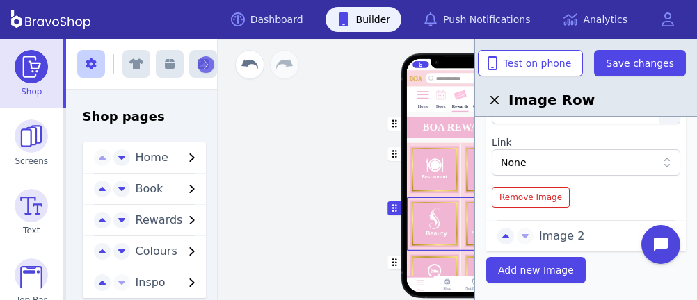
click at [547, 239] on span "Image 2" at bounding box center [601, 236] width 124 height 17
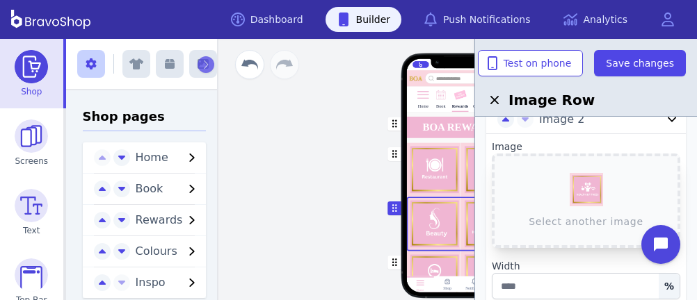
scroll to position [98, 0]
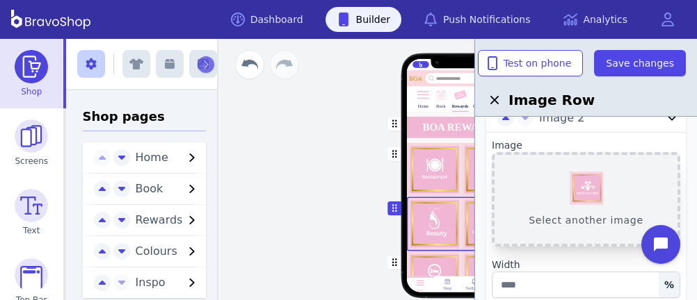
click at [595, 189] on button "Select another image" at bounding box center [586, 199] width 188 height 95
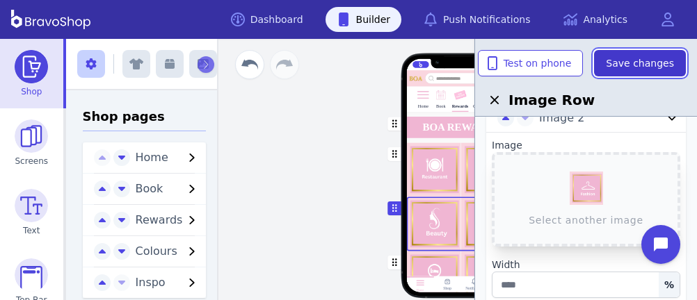
click at [635, 63] on span "Save changes" at bounding box center [640, 63] width 68 height 14
